Goal: Navigation & Orientation: Find specific page/section

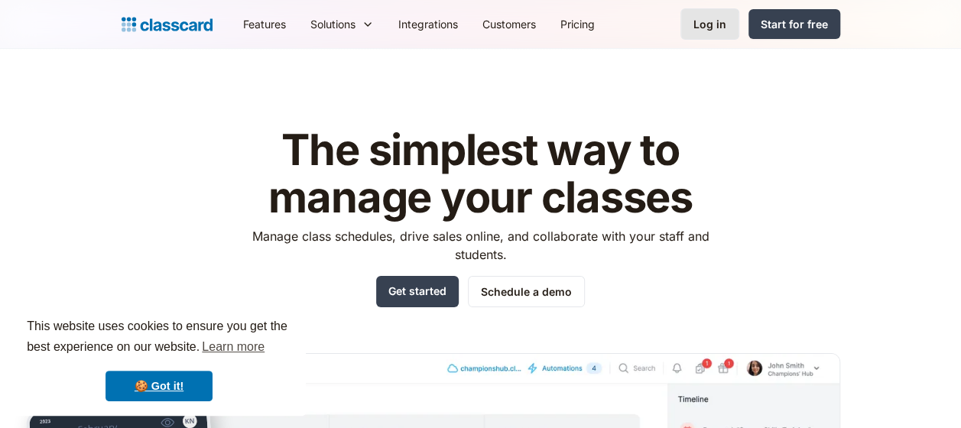
click at [733, 23] on link "Log in" at bounding box center [710, 23] width 59 height 31
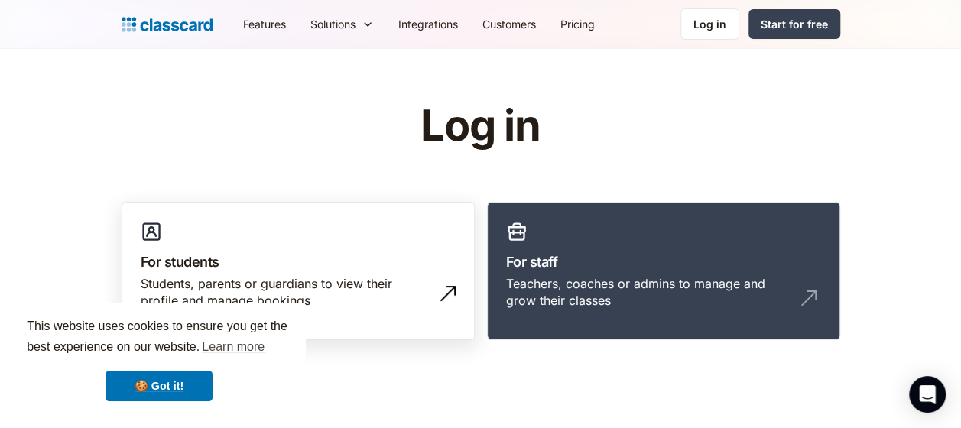
click at [309, 237] on link "For students Students, parents or guardians to view their profile and manage bo…" at bounding box center [298, 271] width 353 height 139
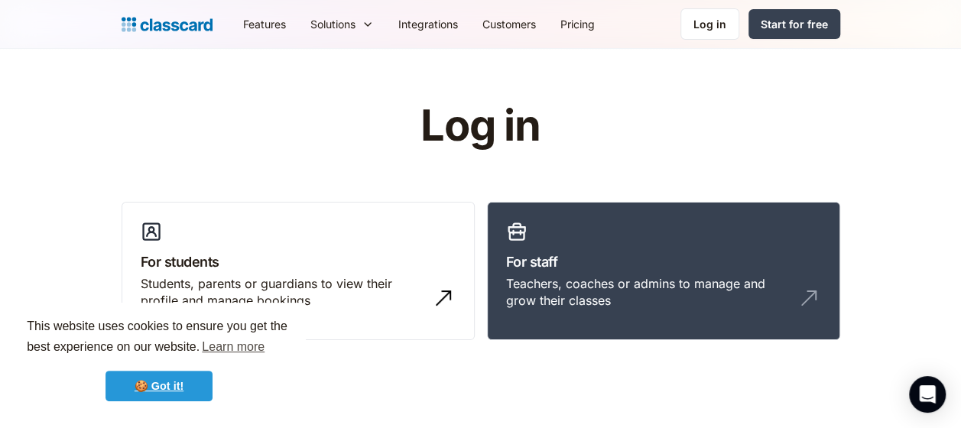
click at [189, 389] on link "🍪 Got it!" at bounding box center [159, 386] width 107 height 31
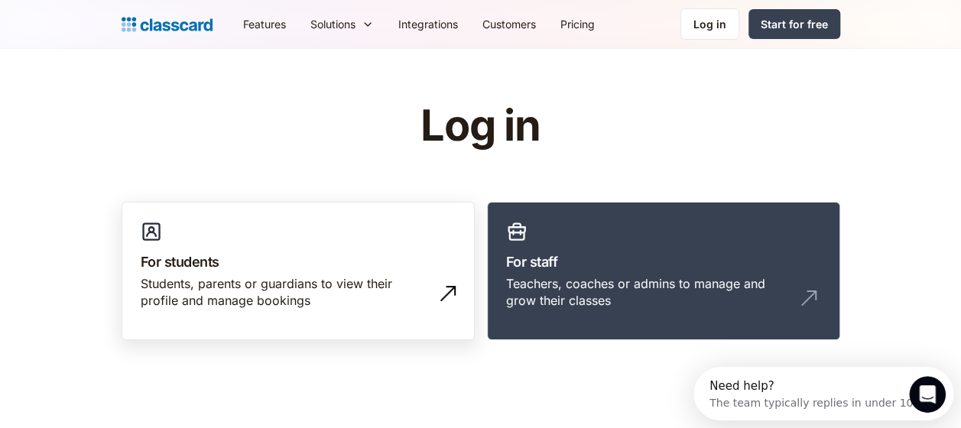
click at [358, 283] on div "Students, parents or guardians to view their profile and manage bookings" at bounding box center [283, 292] width 284 height 34
